Goal: Information Seeking & Learning: Learn about a topic

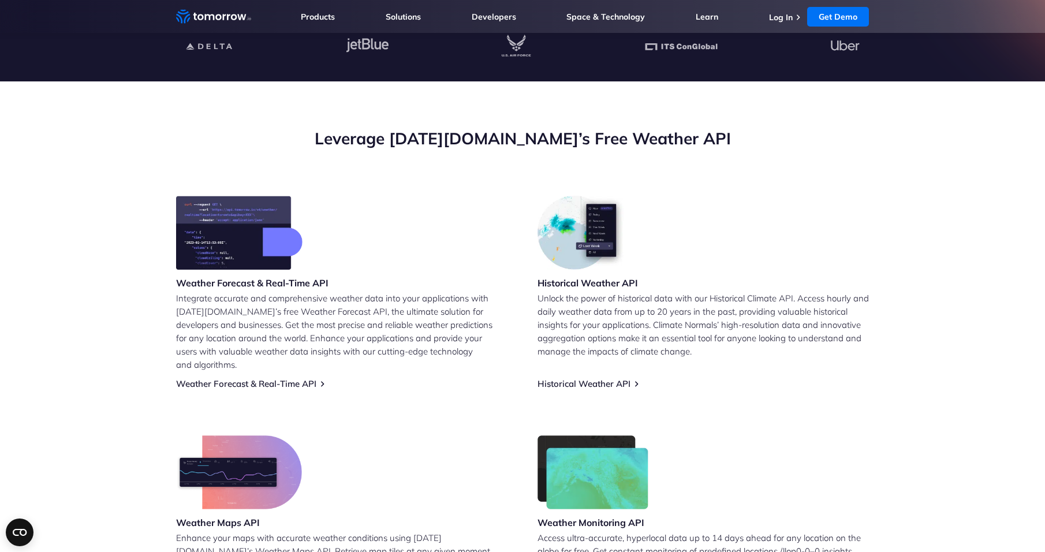
scroll to position [173, 0]
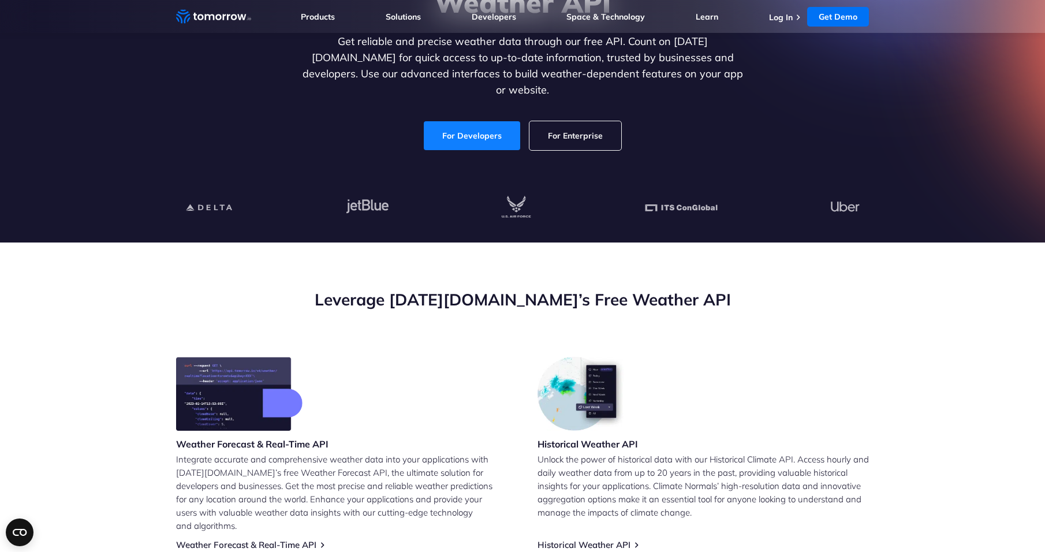
click at [453, 121] on link "For Developers" at bounding box center [472, 135] width 96 height 29
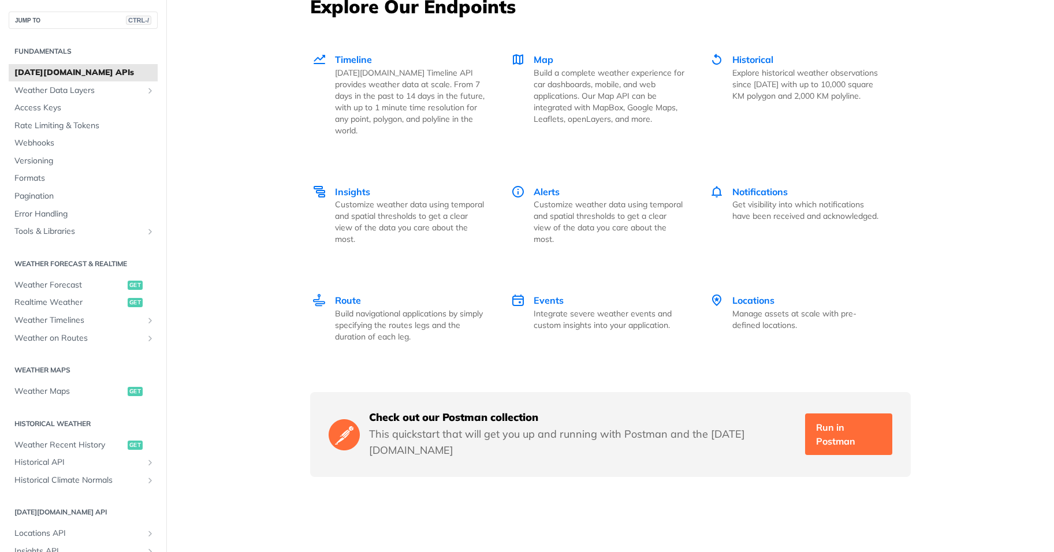
scroll to position [1268, 0]
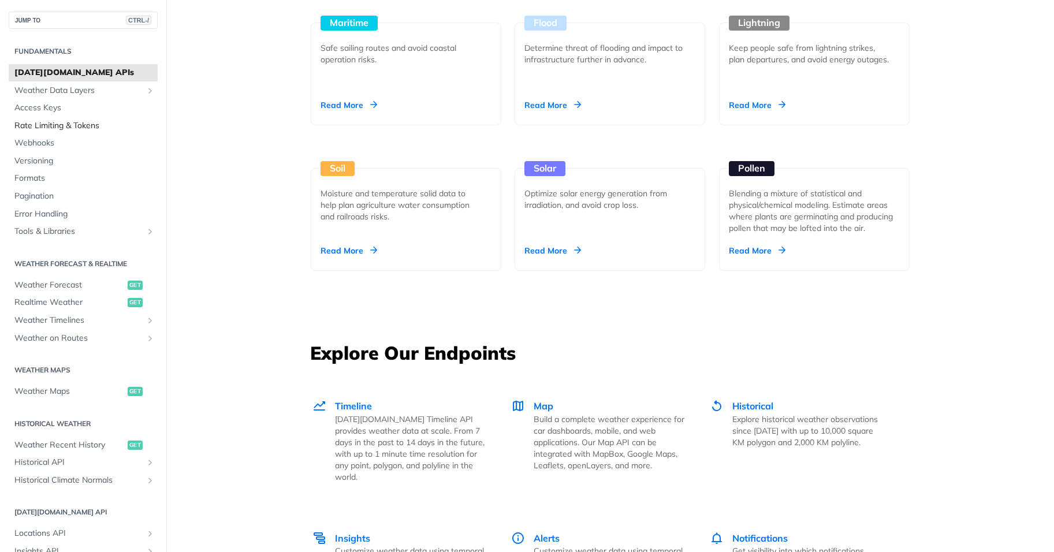
click at [86, 125] on span "Rate Limiting & Tokens" at bounding box center [84, 126] width 140 height 12
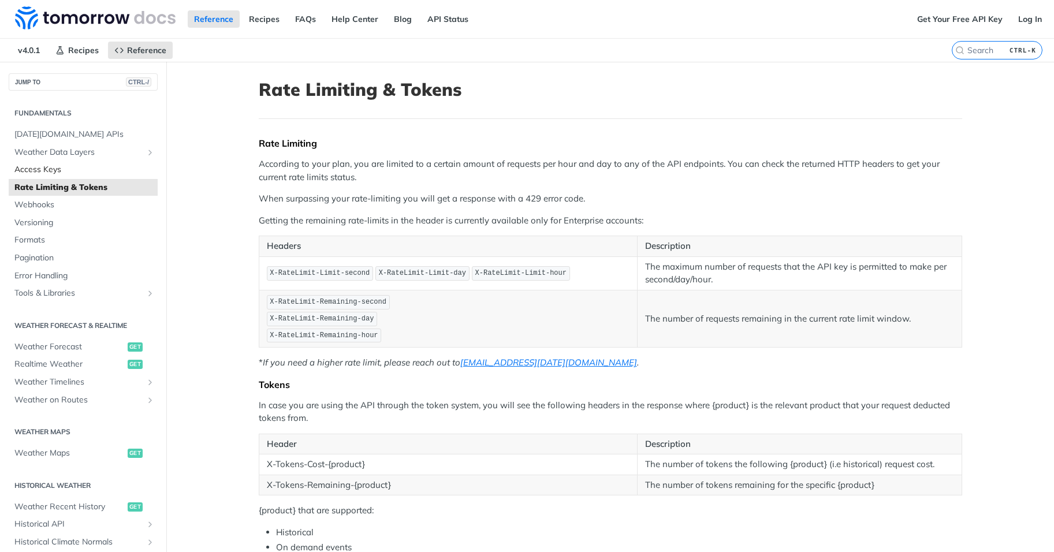
click at [33, 166] on span "Access Keys" at bounding box center [84, 170] width 140 height 12
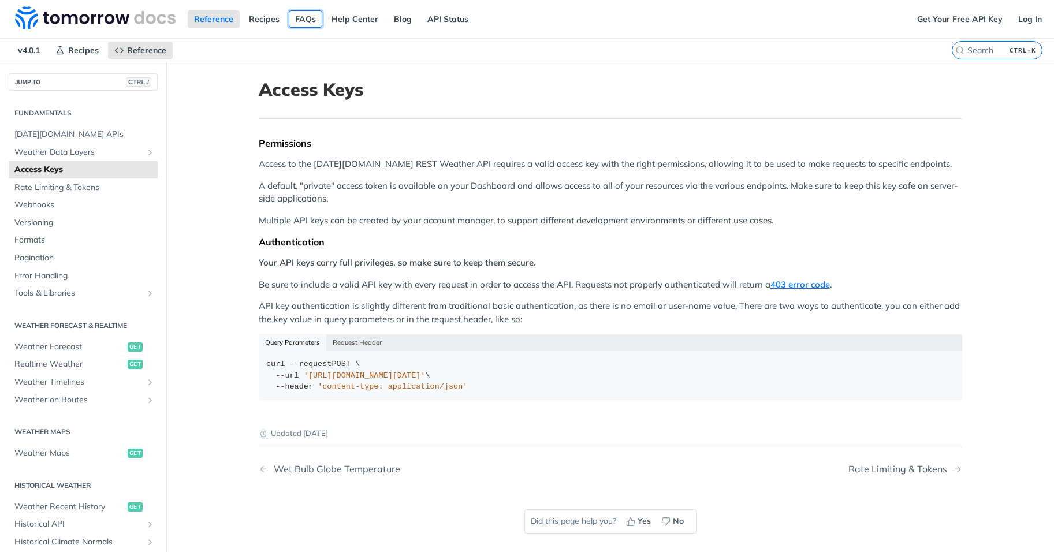
click at [311, 23] on link "FAQs" at bounding box center [305, 18] width 33 height 17
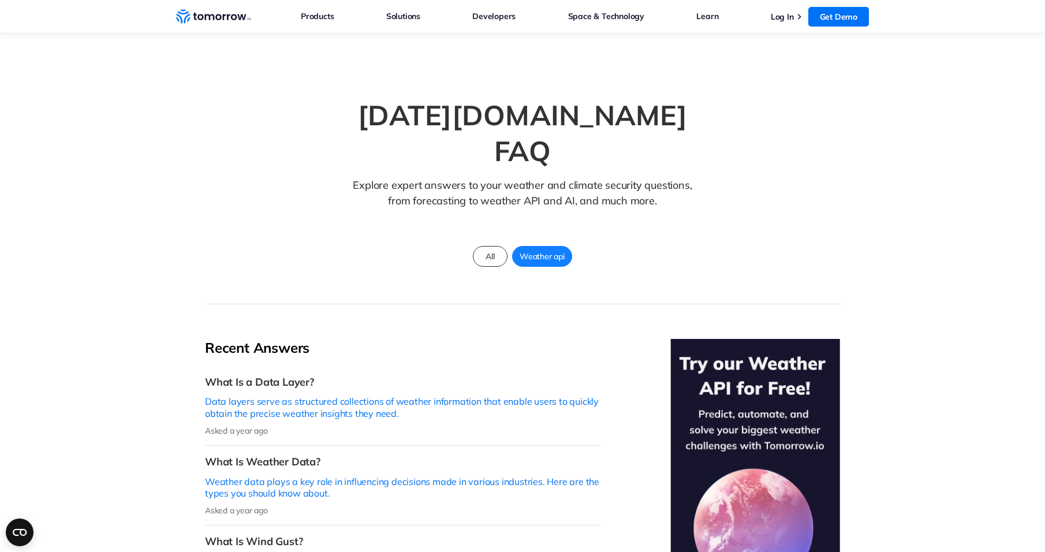
scroll to position [346, 0]
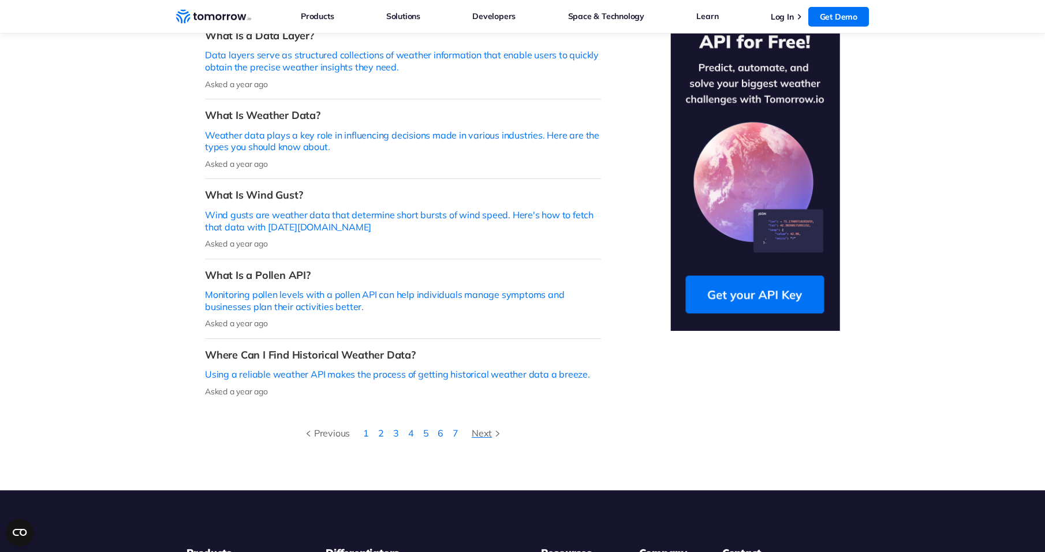
click at [495, 431] on icon at bounding box center [498, 434] width 6 height 6
